Goal: Navigation & Orientation: Find specific page/section

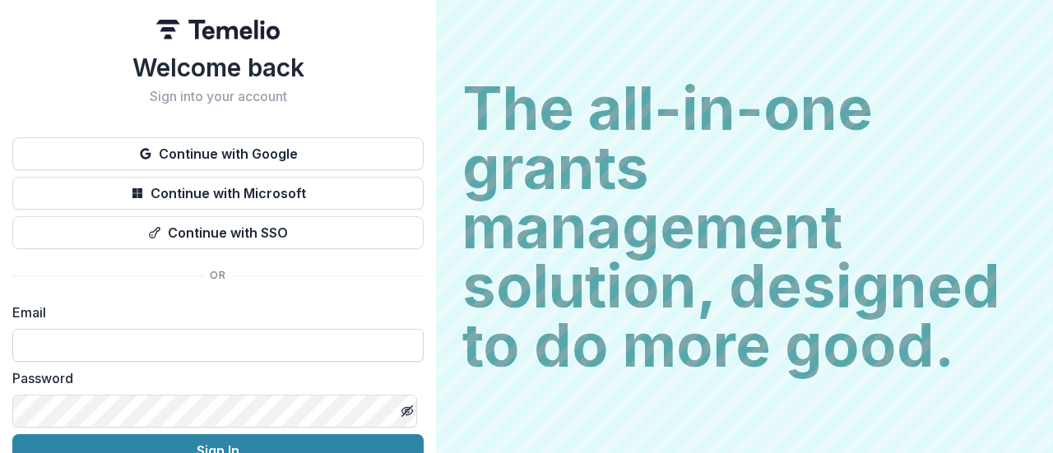
click at [224, 336] on input at bounding box center [217, 345] width 411 height 33
paste input "**********"
type input "**********"
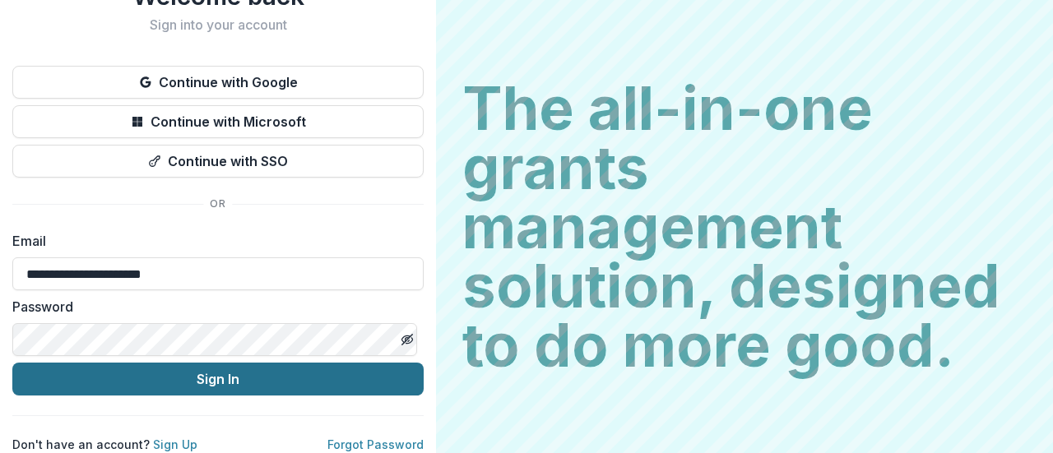
click at [207, 363] on button "Sign In" at bounding box center [217, 379] width 411 height 33
